Goal: Task Accomplishment & Management: Complete application form

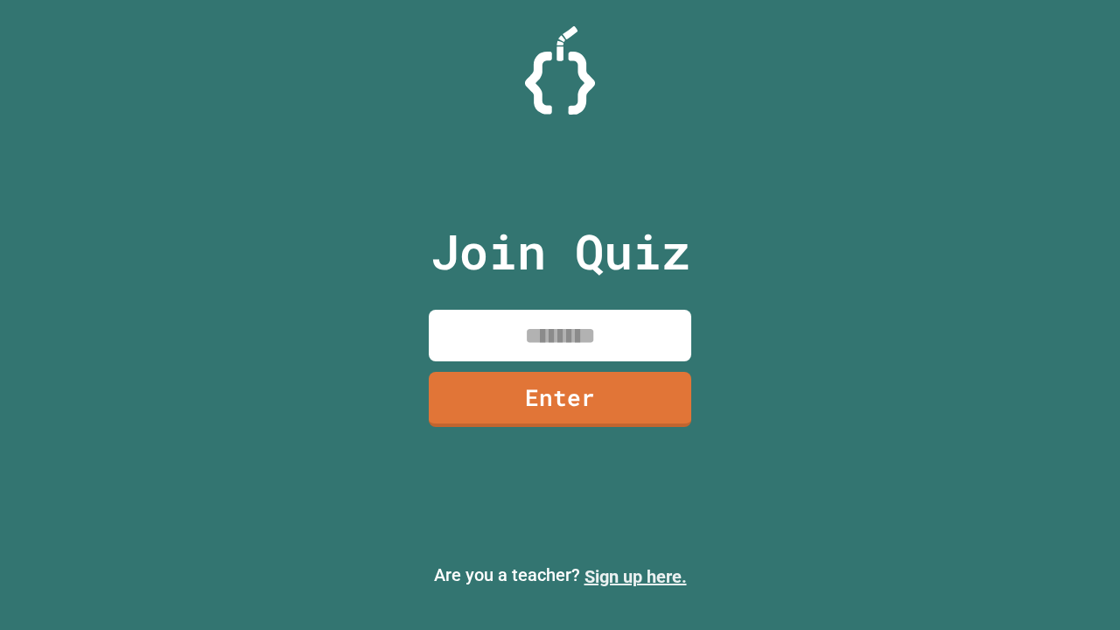
click at [635, 577] on link "Sign up here." at bounding box center [636, 576] width 102 height 21
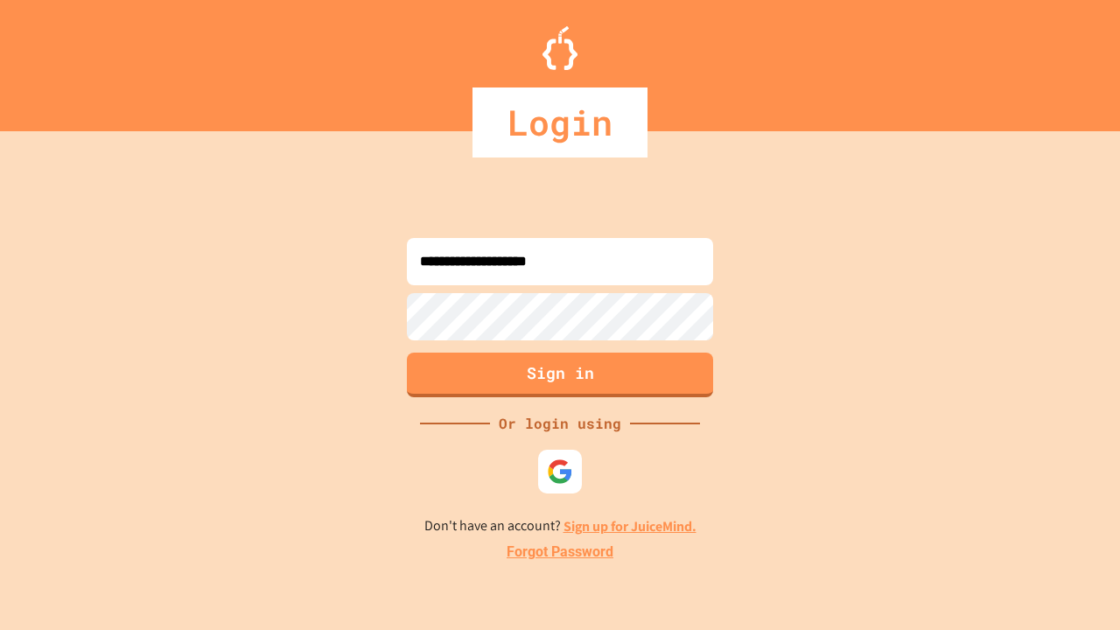
type input "**********"
